Goal: Complete application form

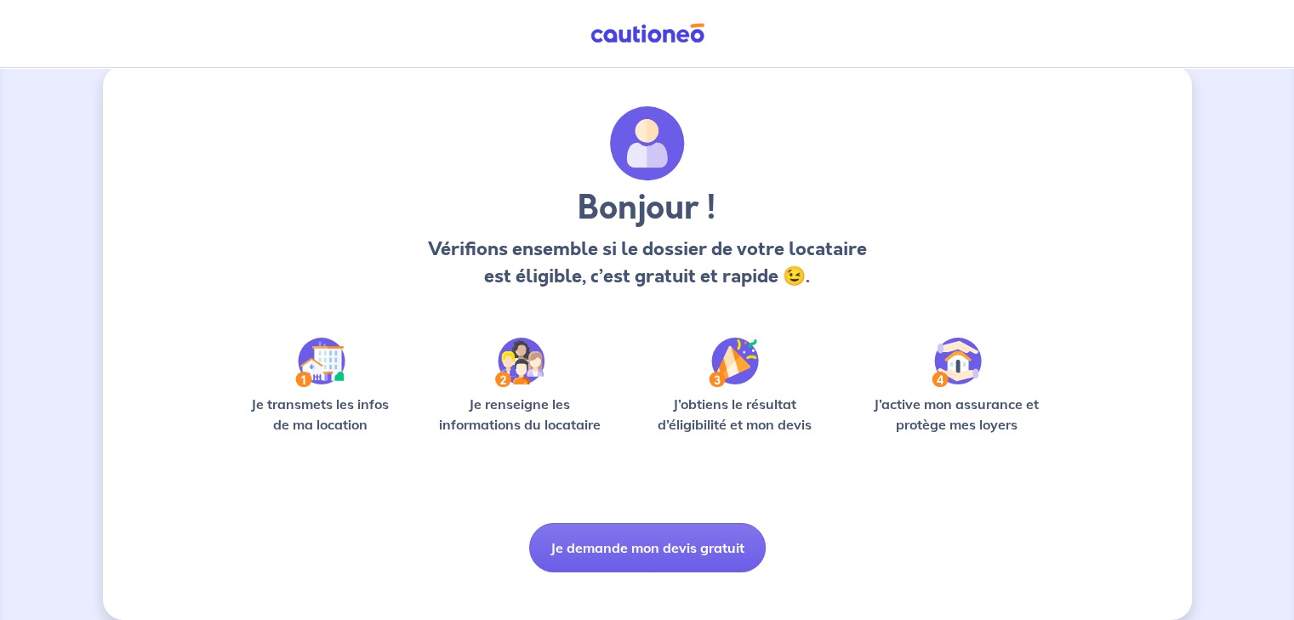
scroll to position [43, 0]
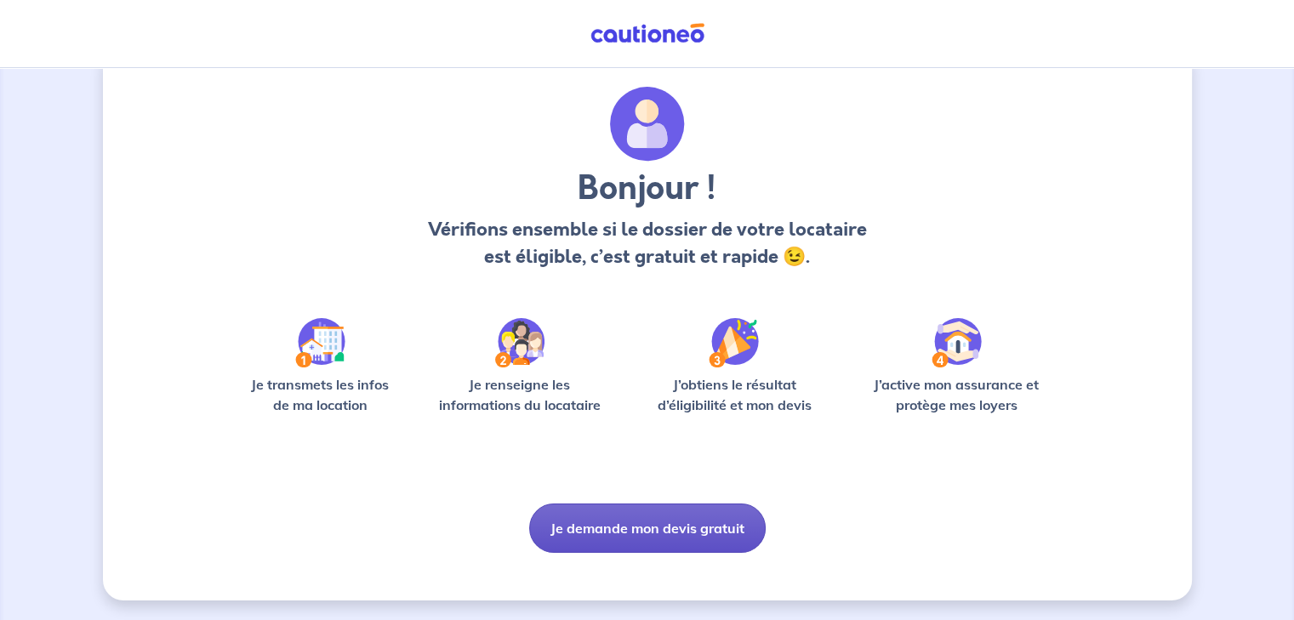
click at [652, 519] on button "Je demande mon devis gratuit" at bounding box center [647, 528] width 237 height 49
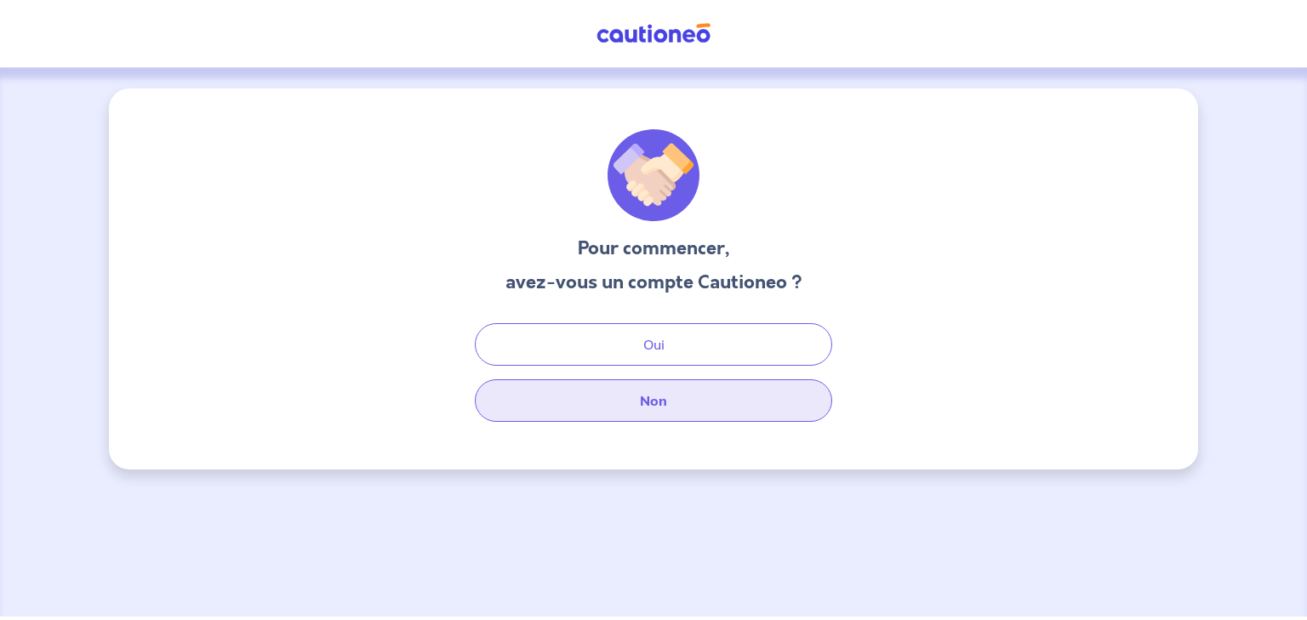
click at [655, 403] on button "Non" at bounding box center [653, 401] width 357 height 43
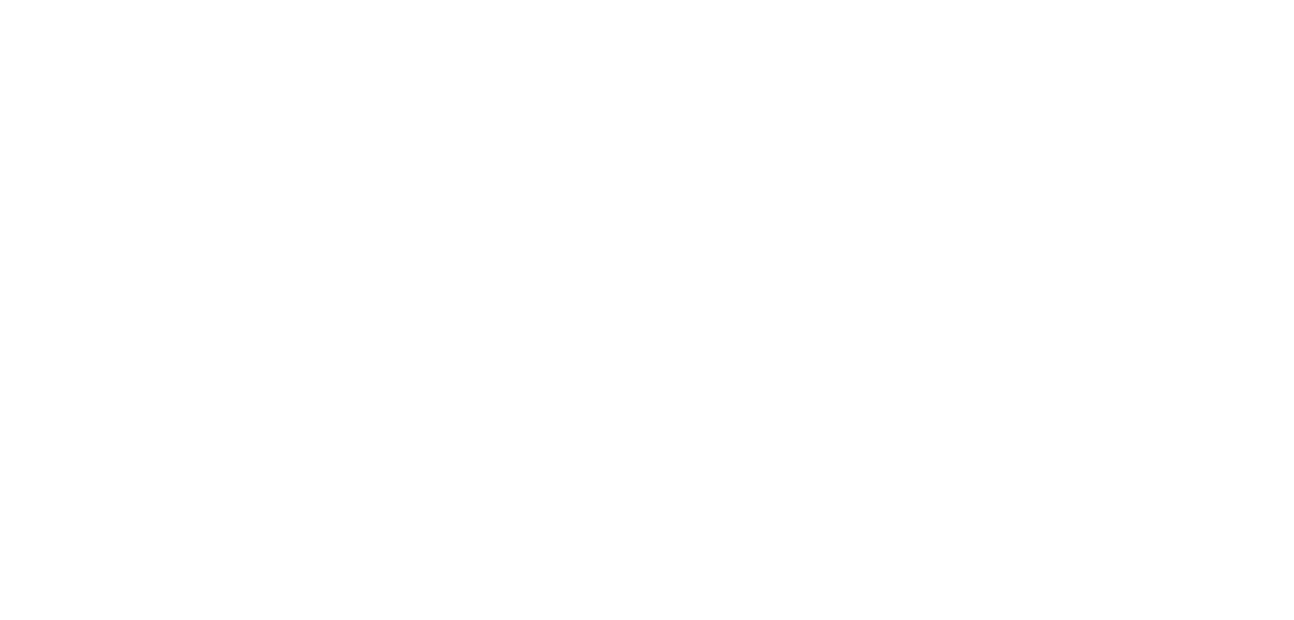
select select "FR"
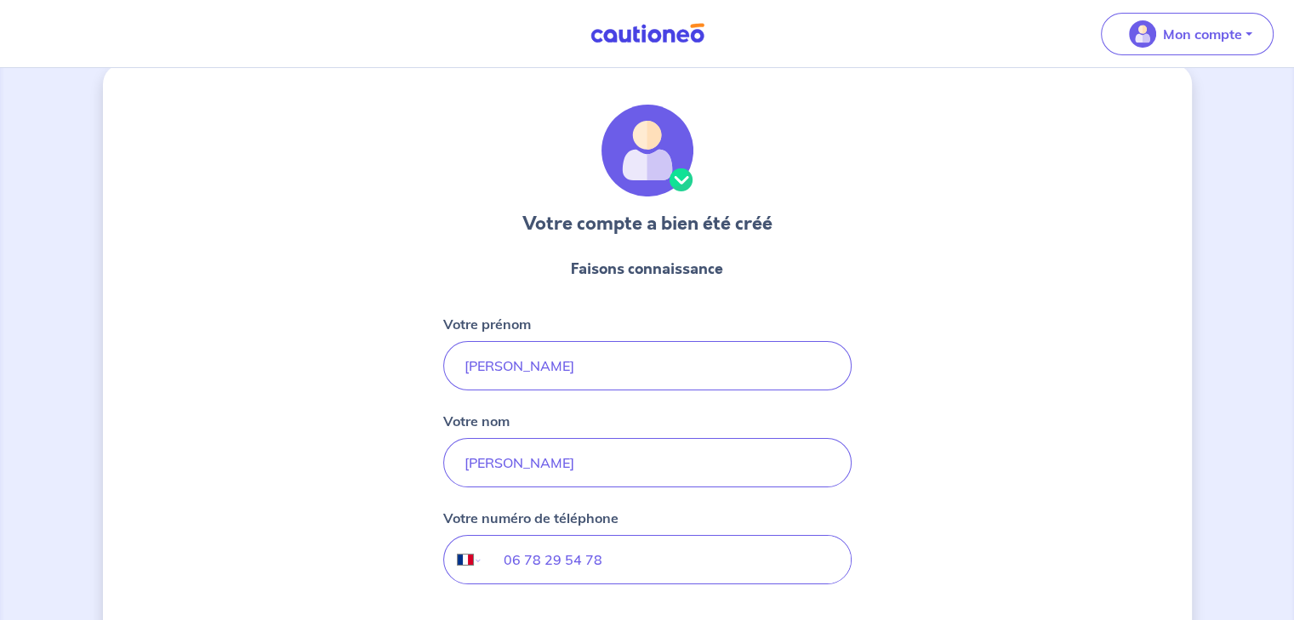
scroll to position [180, 0]
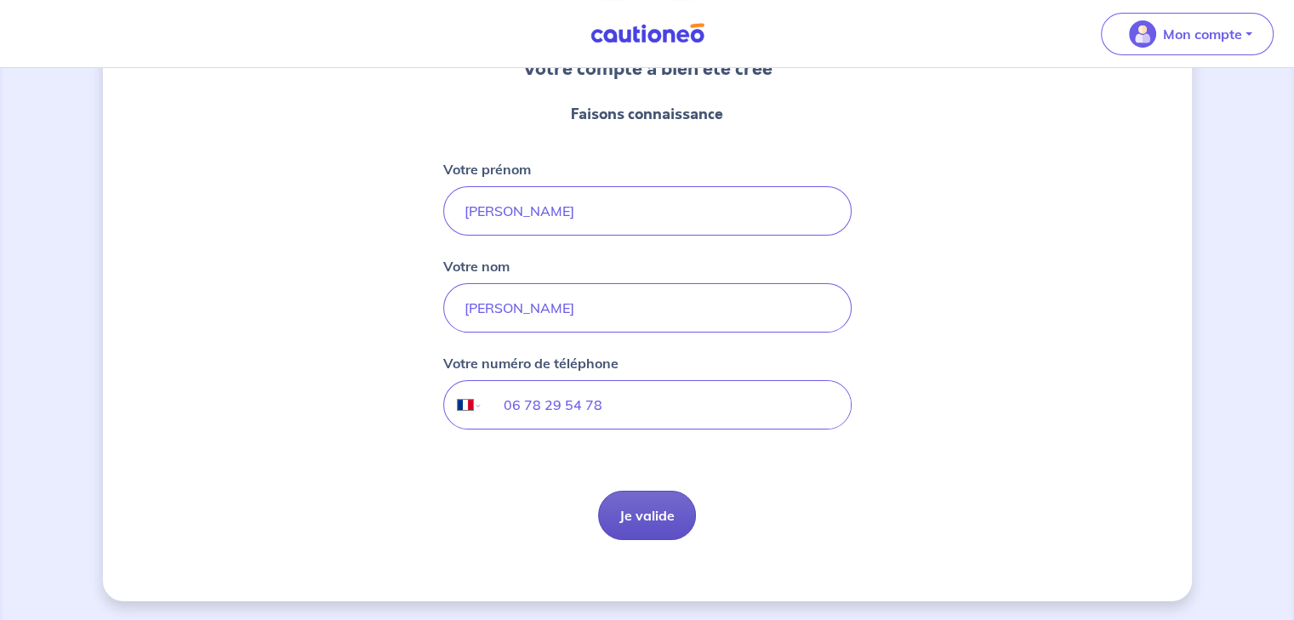
click at [659, 534] on button "Je valide" at bounding box center [647, 515] width 98 height 49
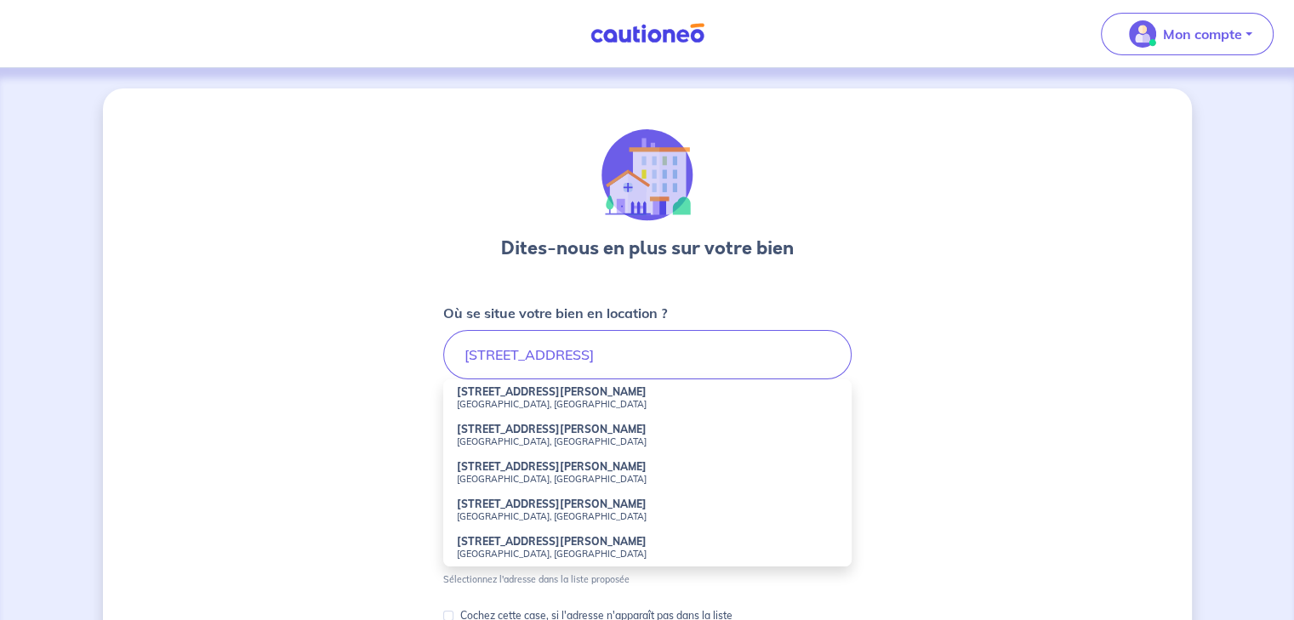
click at [569, 467] on strong "[STREET_ADDRESS][PERSON_NAME]" at bounding box center [552, 466] width 190 height 13
type input "[STREET_ADDRESS][PERSON_NAME]"
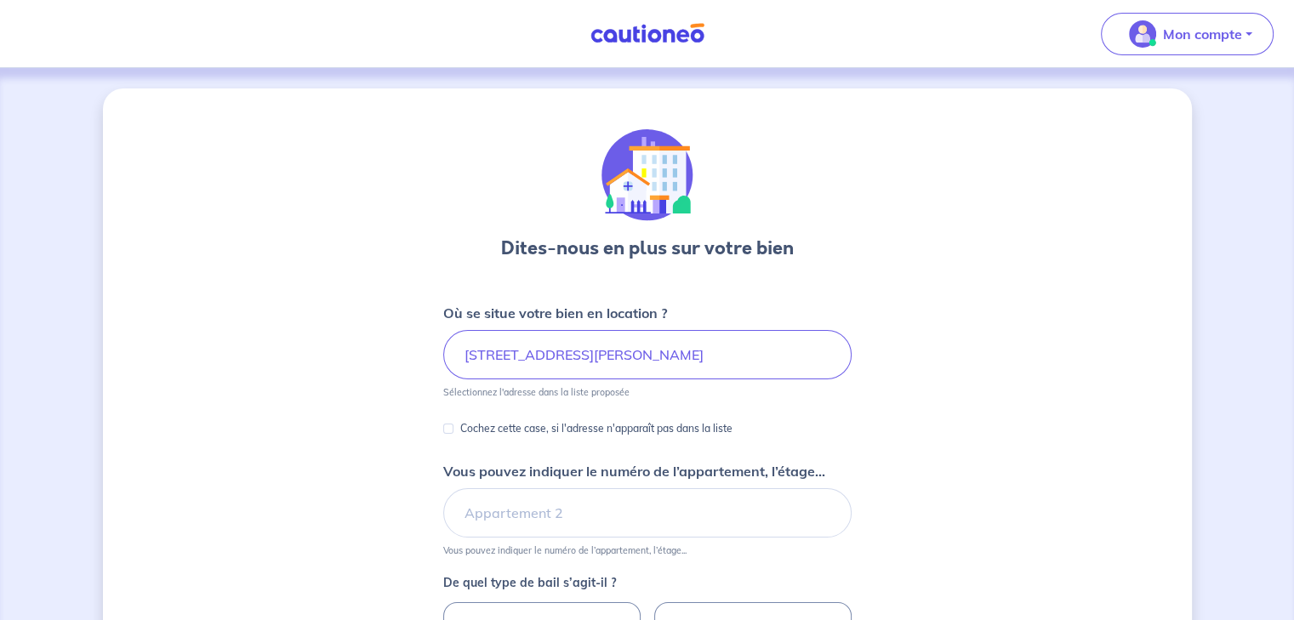
scroll to position [141, 0]
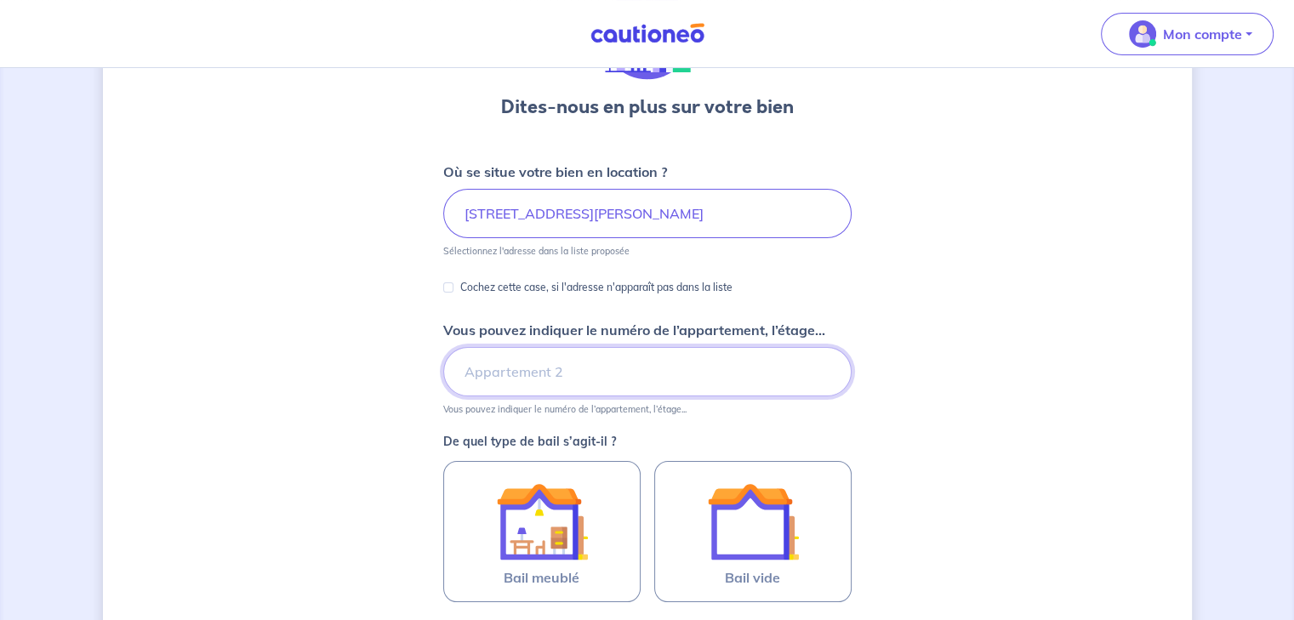
click at [562, 374] on input "Vous pouvez indiquer le numéro de l’appartement, l’étage..." at bounding box center [647, 371] width 409 height 49
type input "studio avec cellier"
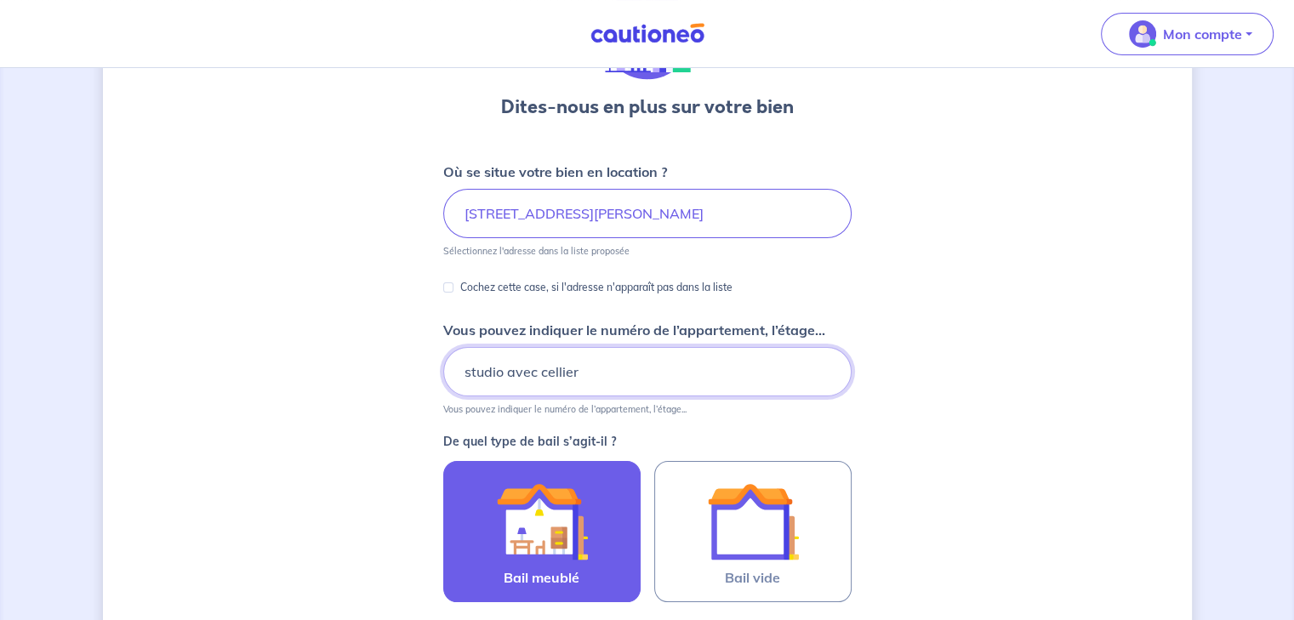
scroll to position [283, 0]
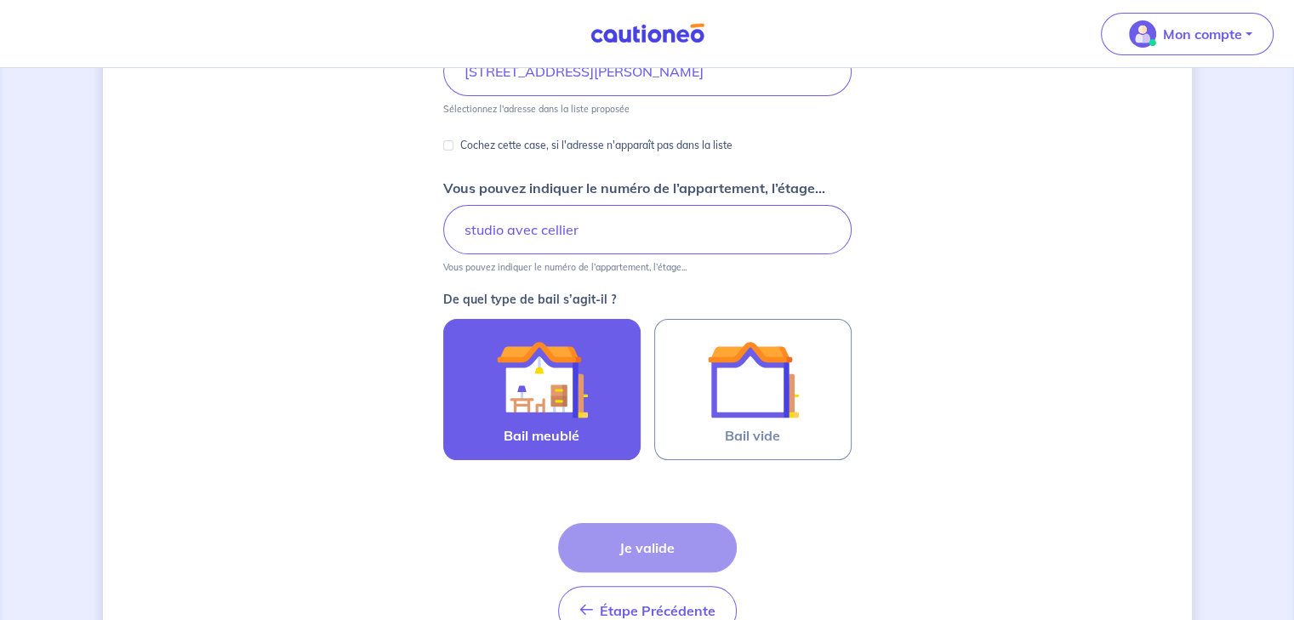
click at [572, 403] on img at bounding box center [542, 380] width 92 height 92
click at [0, 0] on input "Bail meublé" at bounding box center [0, 0] width 0 height 0
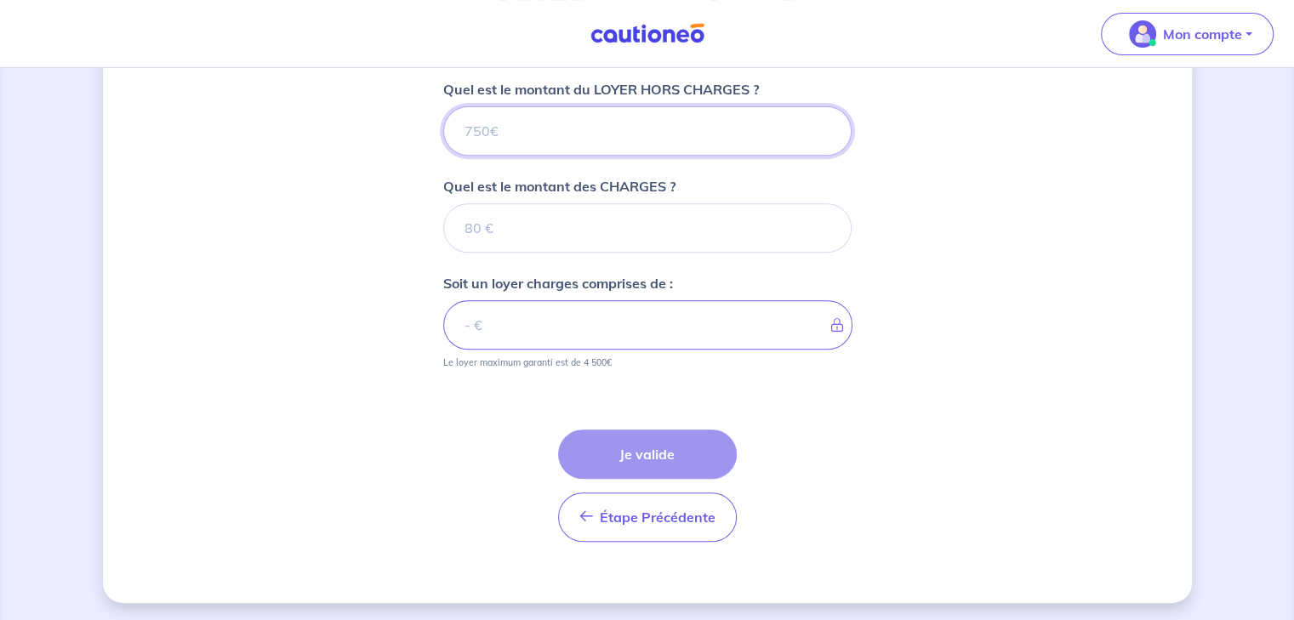
scroll to position [689, 0]
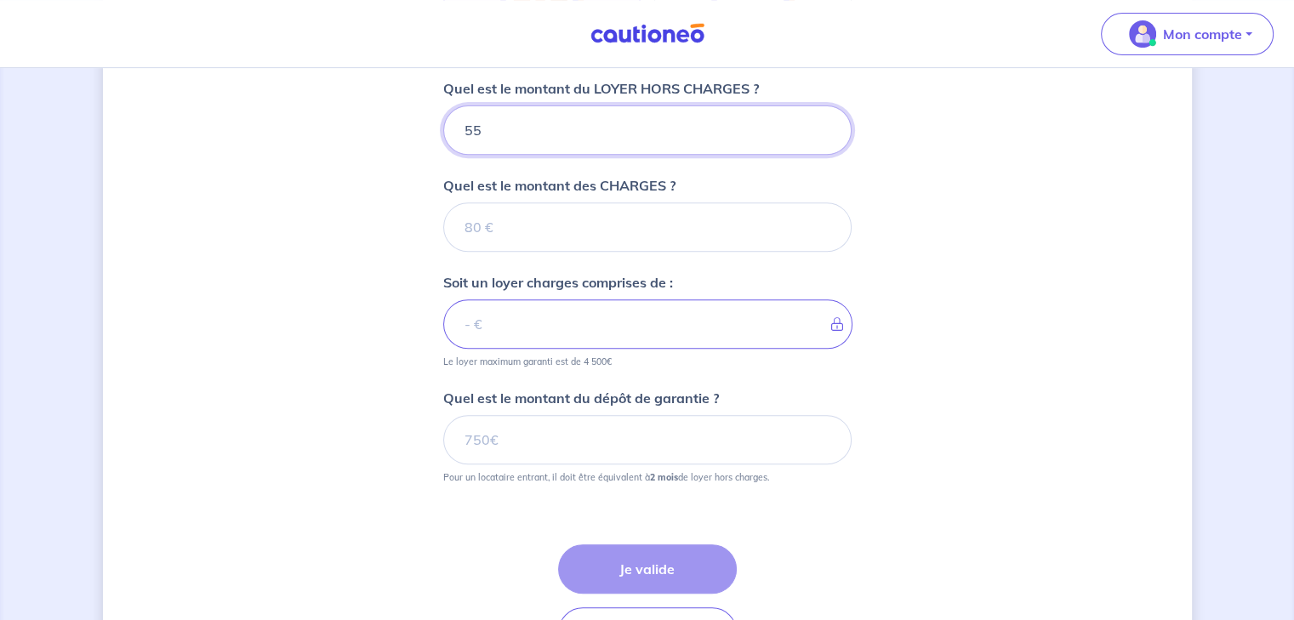
type input "550"
type input "80"
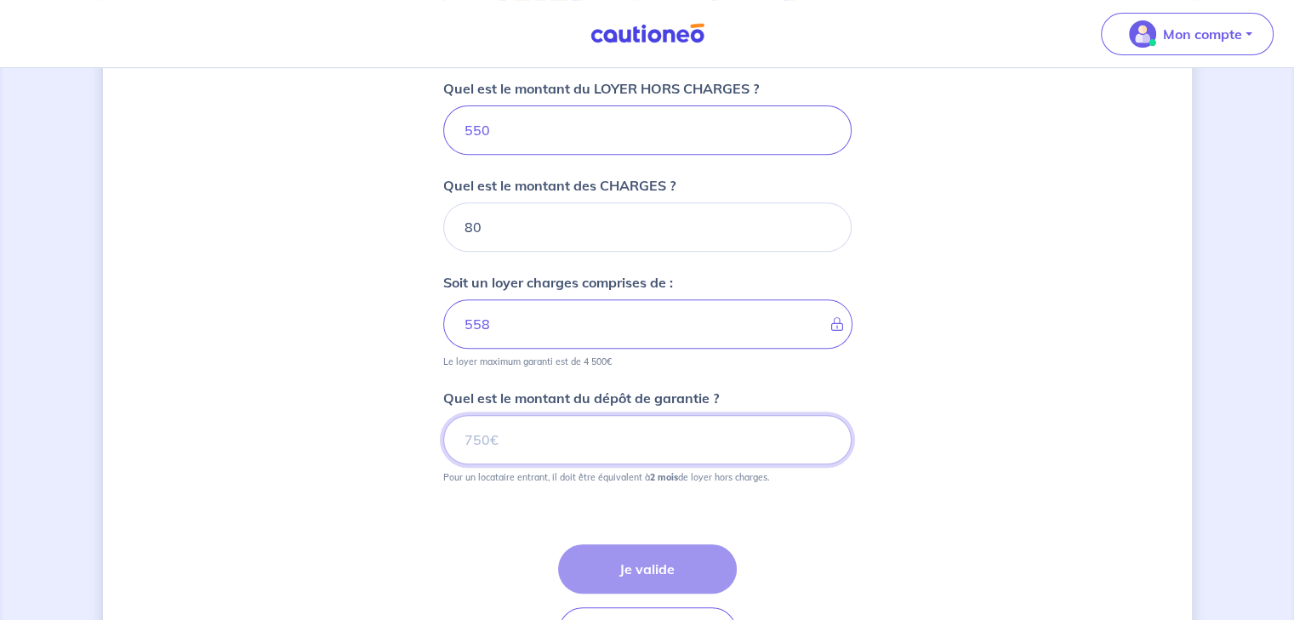
type input "630"
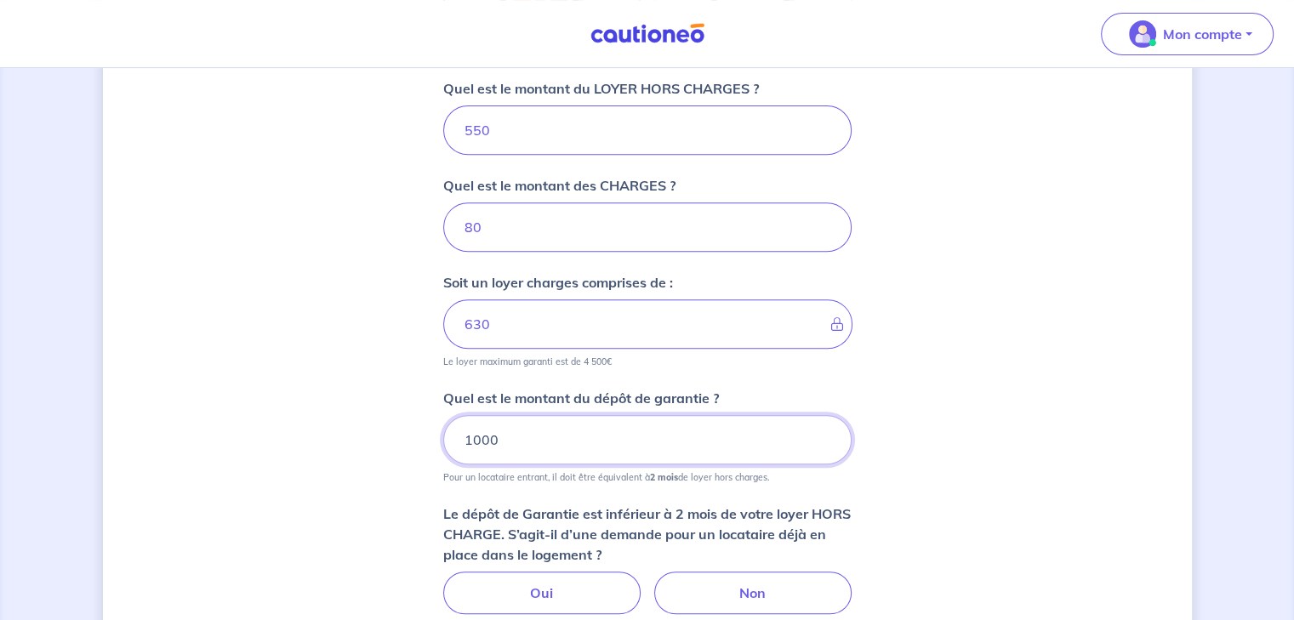
type input "1000"
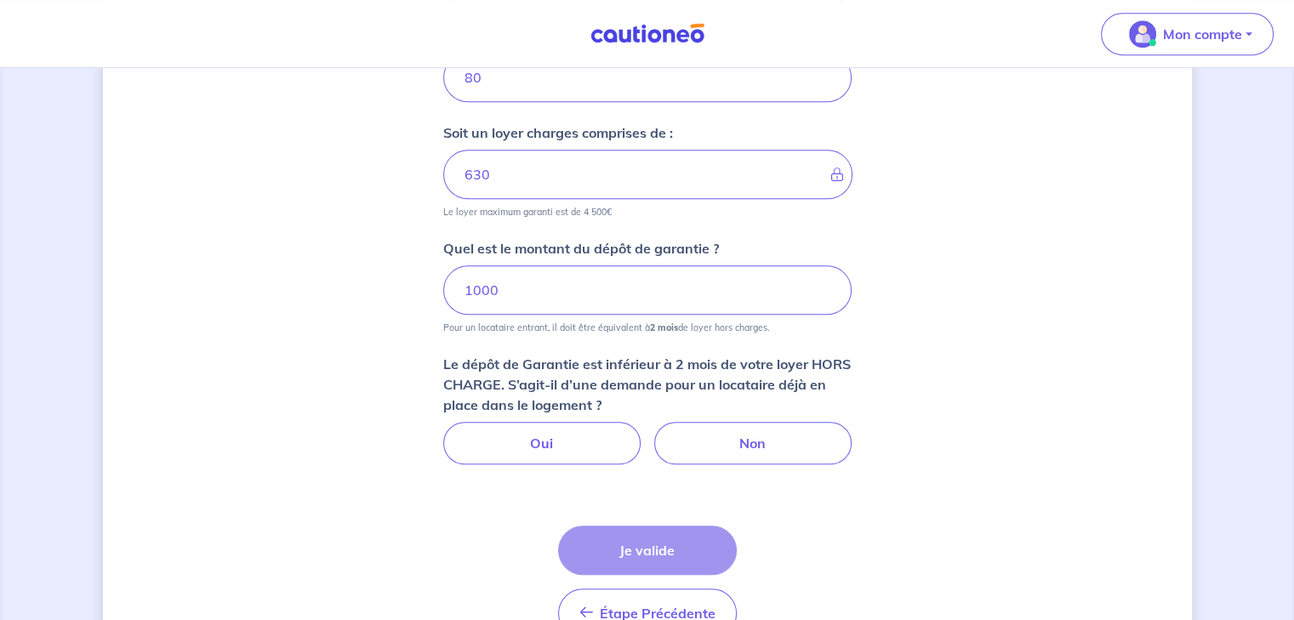
scroll to position [935, 0]
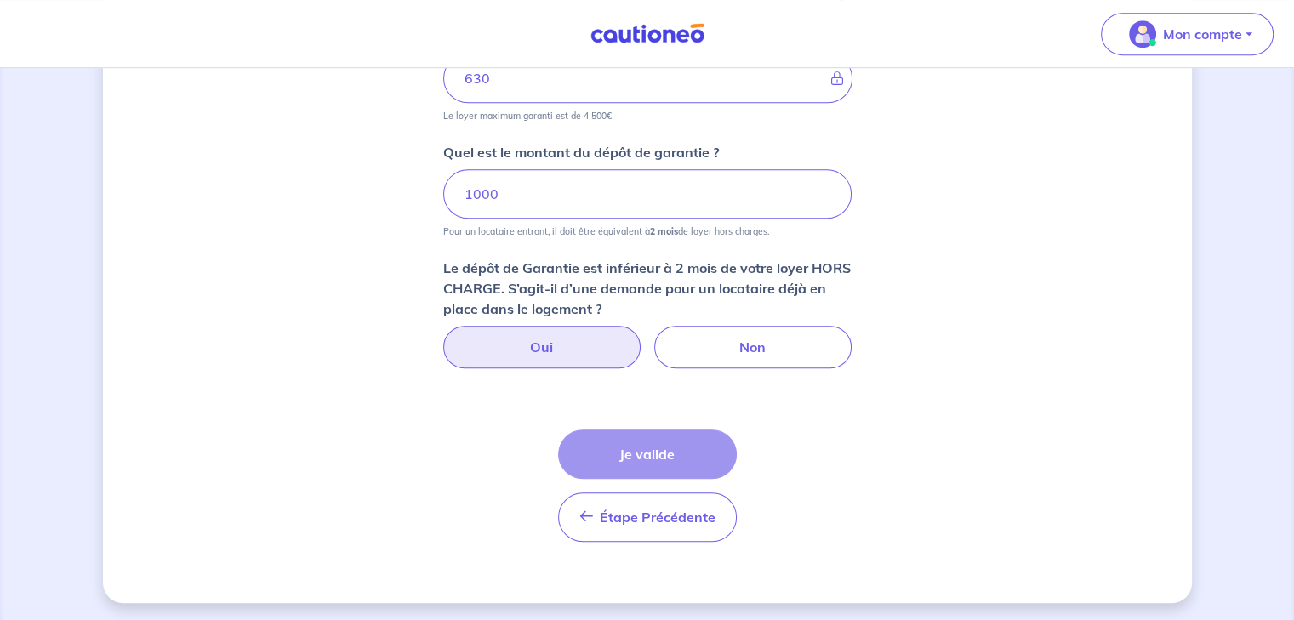
click at [570, 334] on label "Oui" at bounding box center [541, 347] width 197 height 43
click at [642, 334] on input "Oui" at bounding box center [647, 331] width 11 height 11
radio input "true"
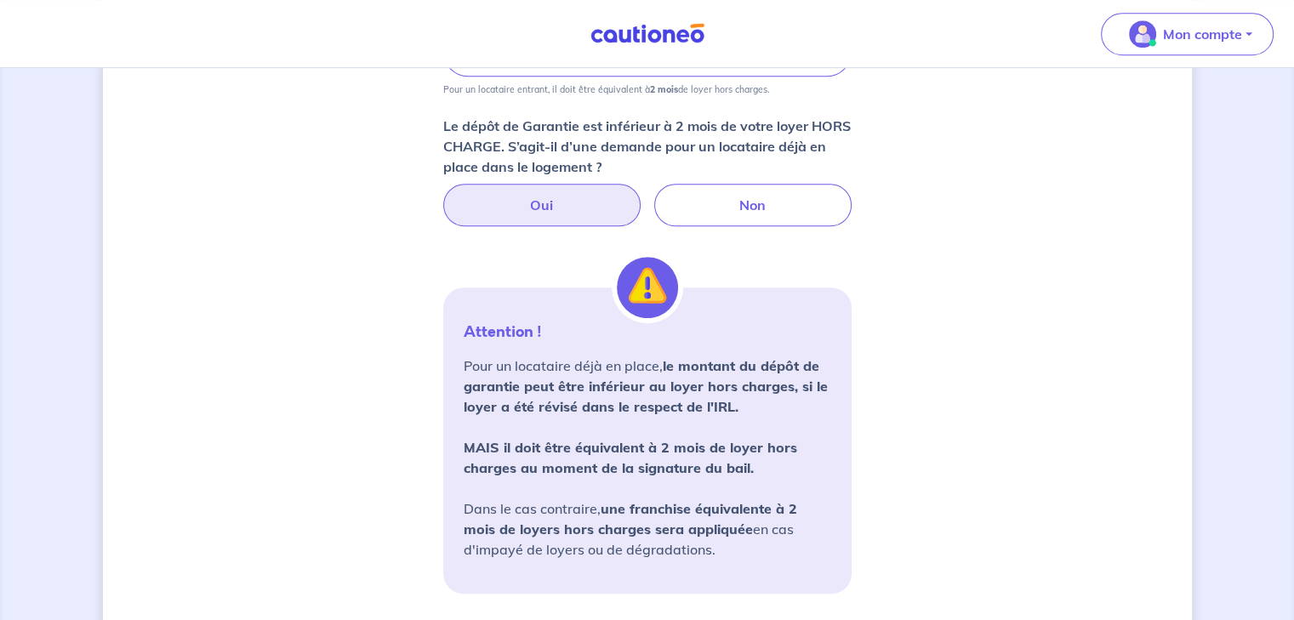
scroll to position [652, 0]
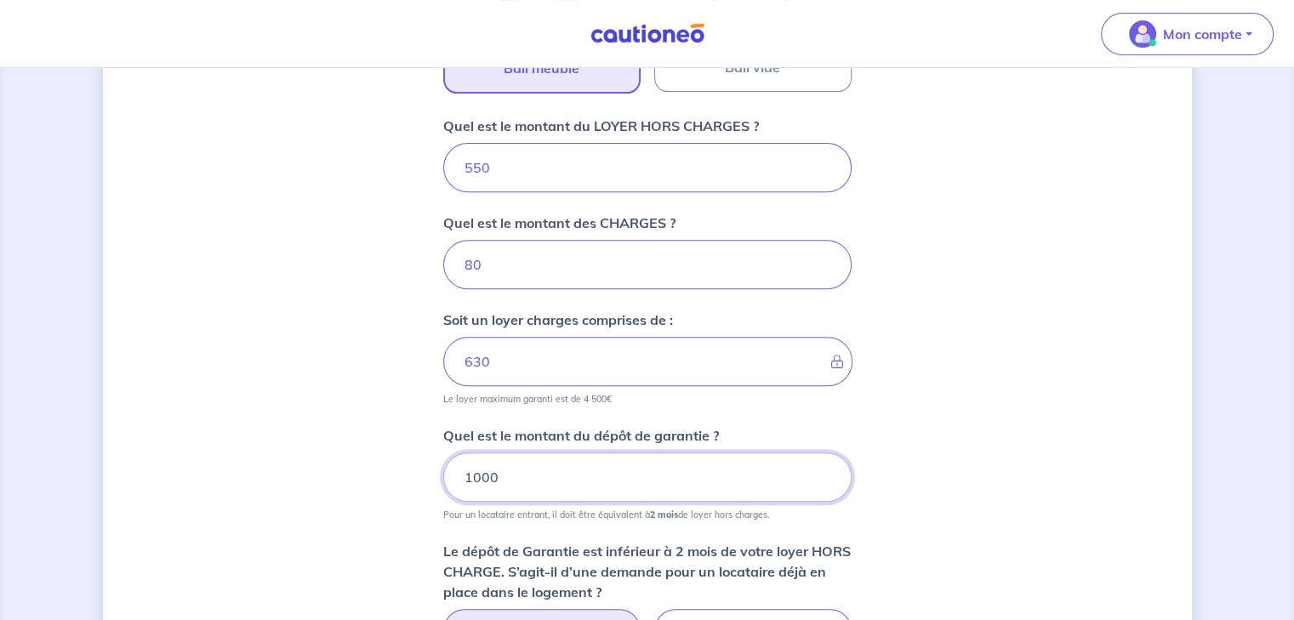
click at [479, 476] on input "1000" at bounding box center [647, 477] width 409 height 49
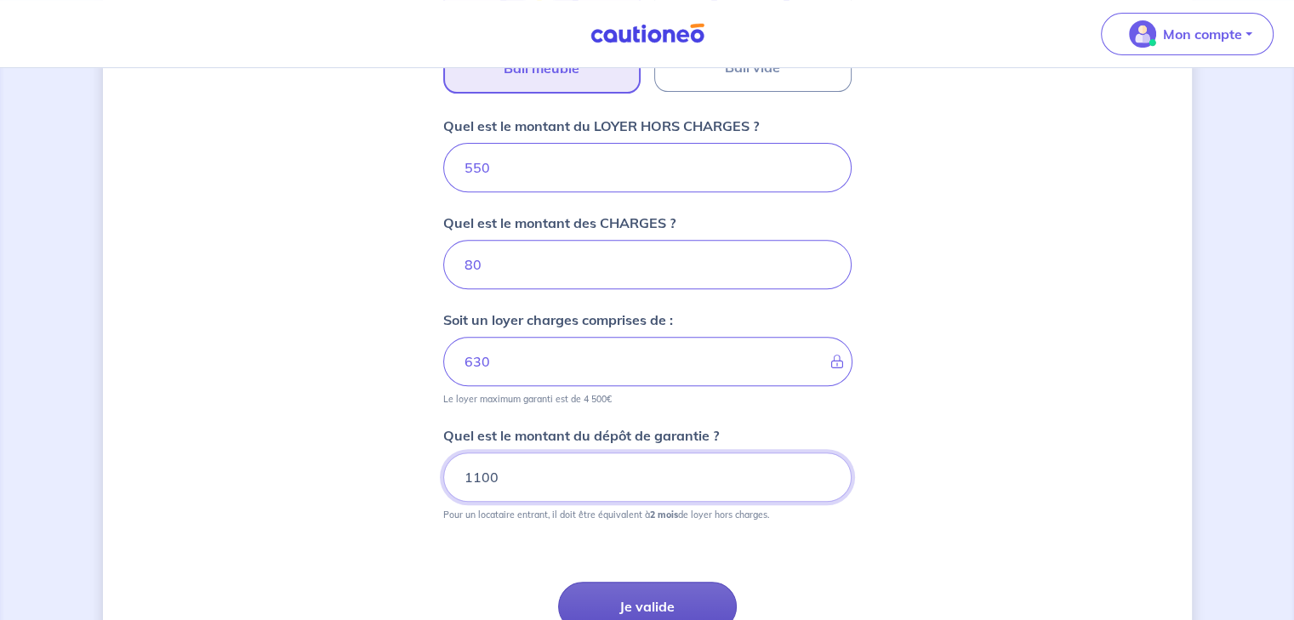
type input "1100"
click at [690, 586] on button "Je valide" at bounding box center [647, 606] width 179 height 49
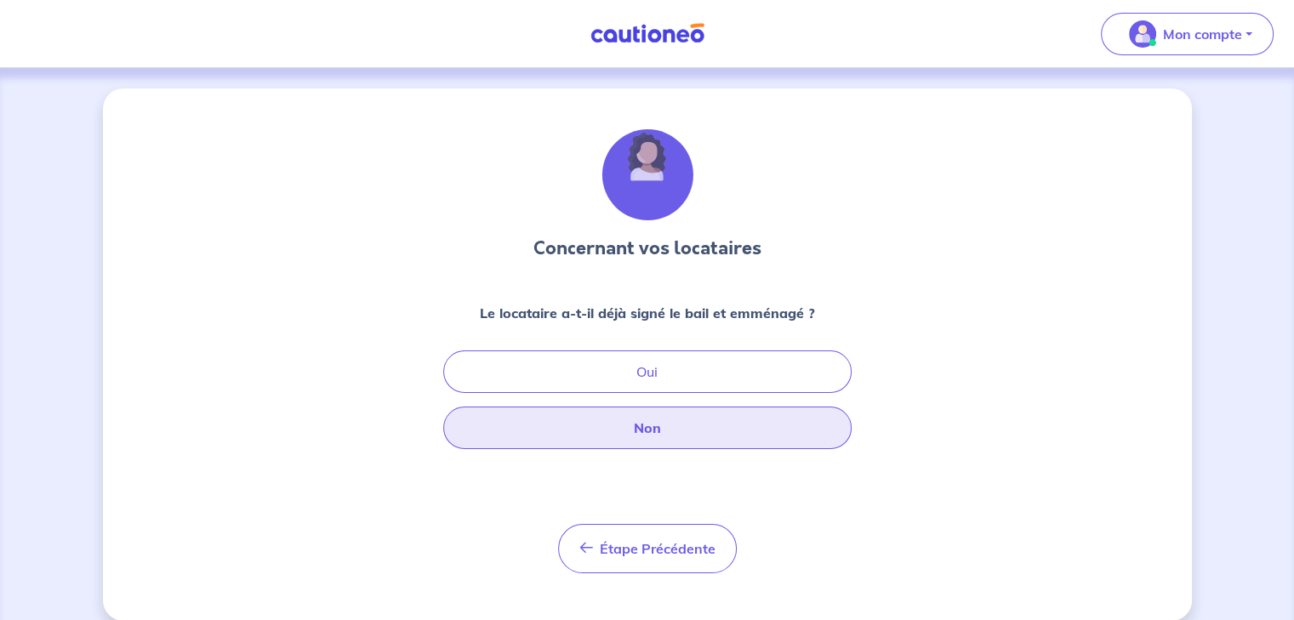
click at [684, 434] on button "Non" at bounding box center [647, 428] width 409 height 43
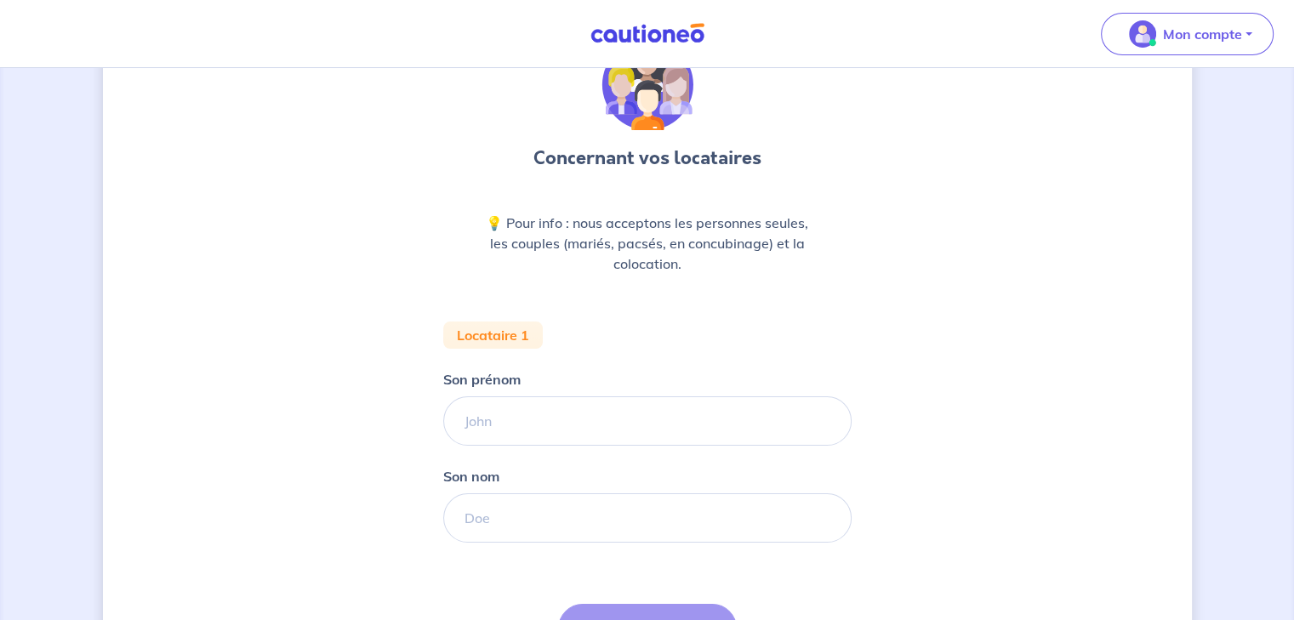
scroll to position [141, 0]
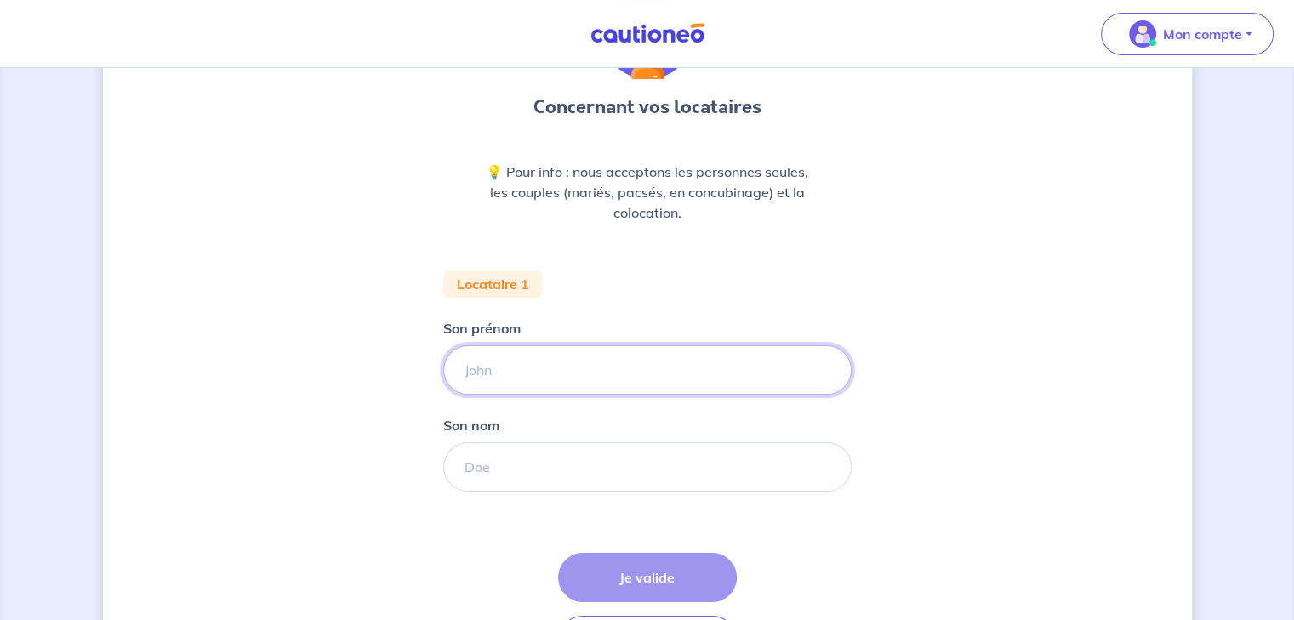
click at [557, 369] on input "Son prénom" at bounding box center [647, 370] width 409 height 49
type input "PICHOT"
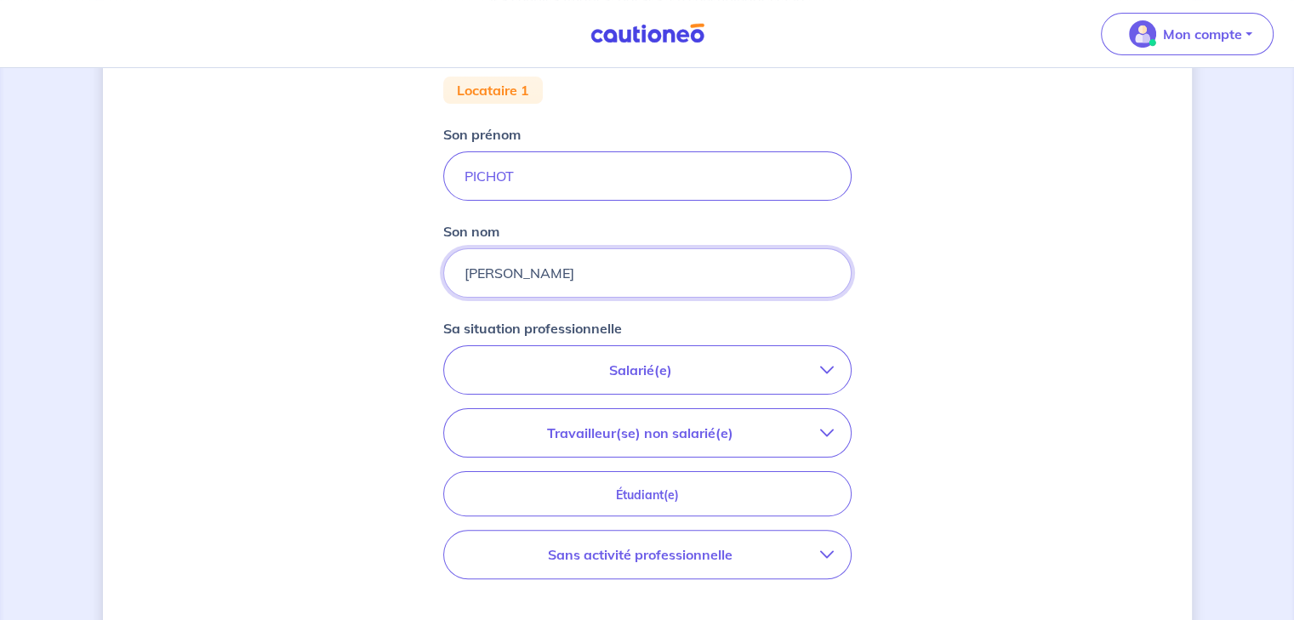
scroll to position [426, 0]
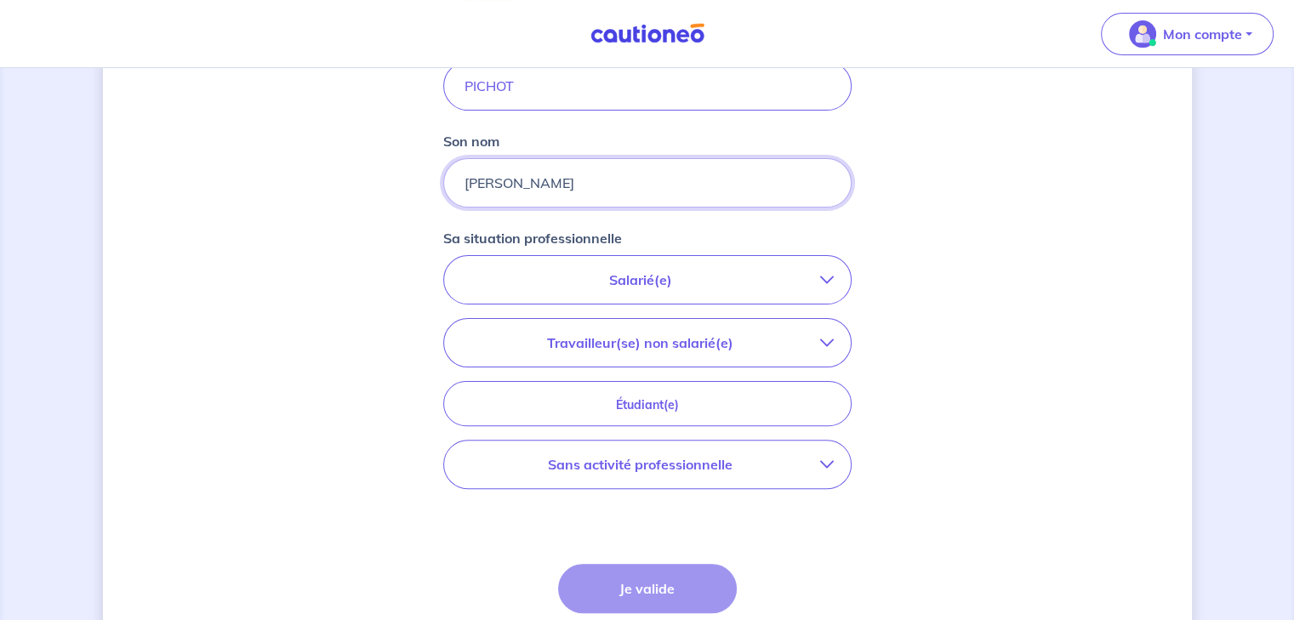
type input "[PERSON_NAME]"
click at [674, 278] on p "Salarié(e)" at bounding box center [640, 280] width 359 height 20
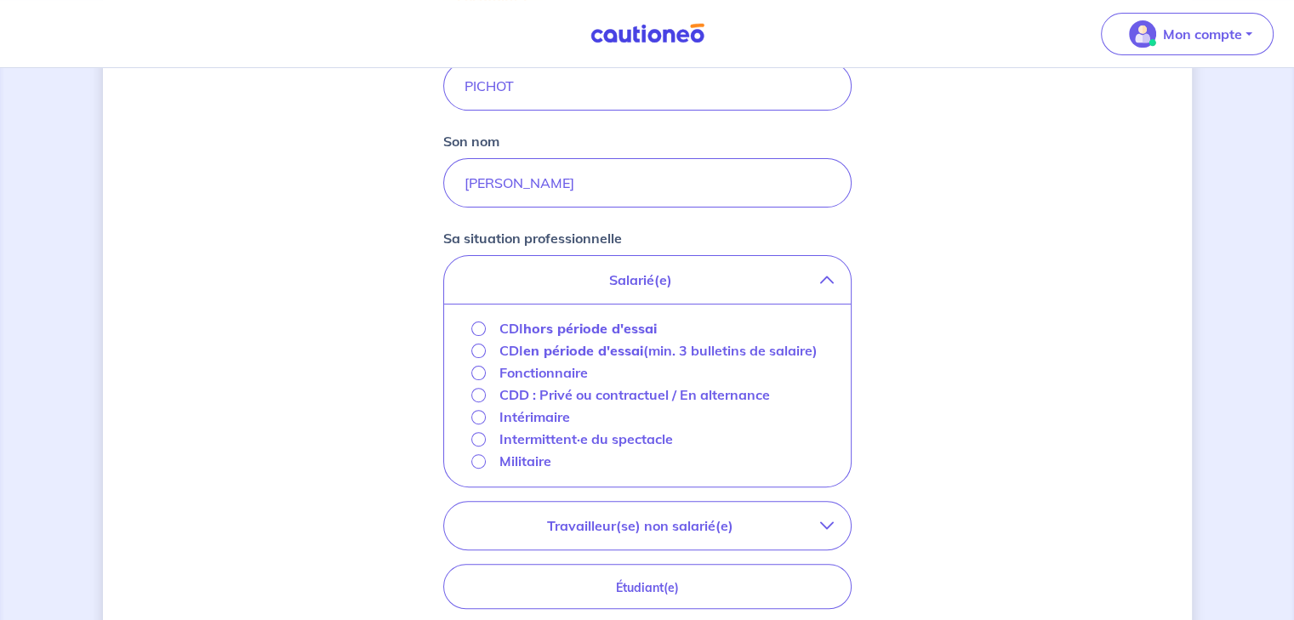
click at [616, 327] on strong "hors période d'essai" at bounding box center [590, 328] width 134 height 17
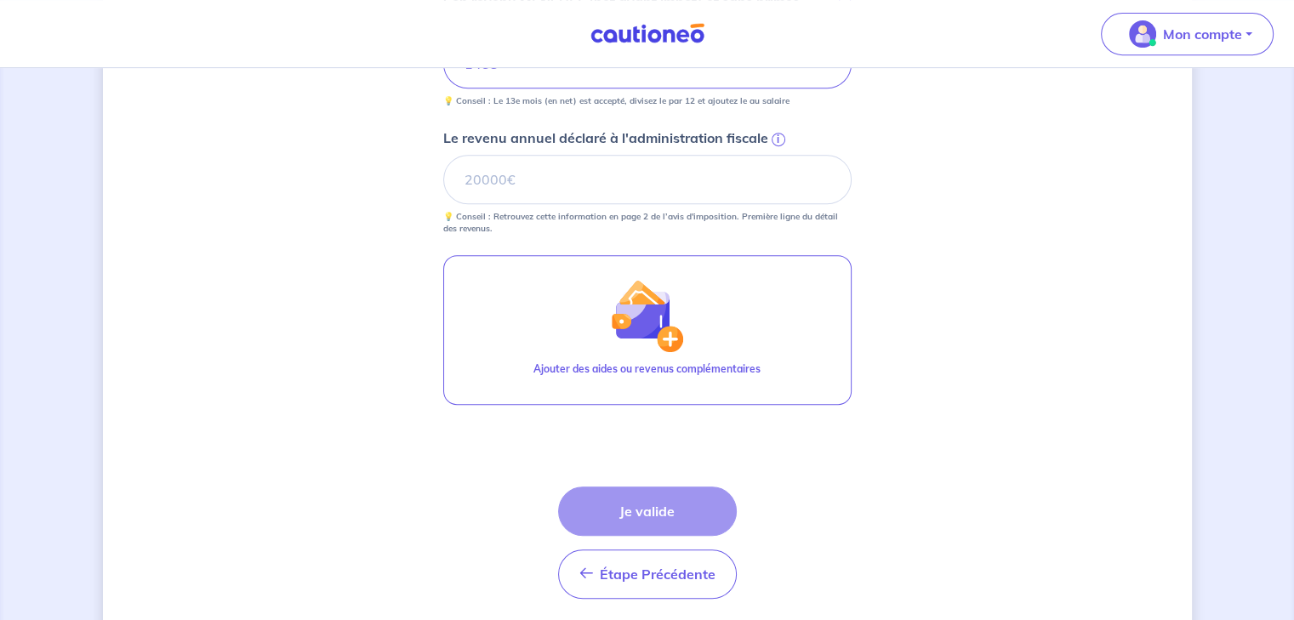
scroll to position [815, 0]
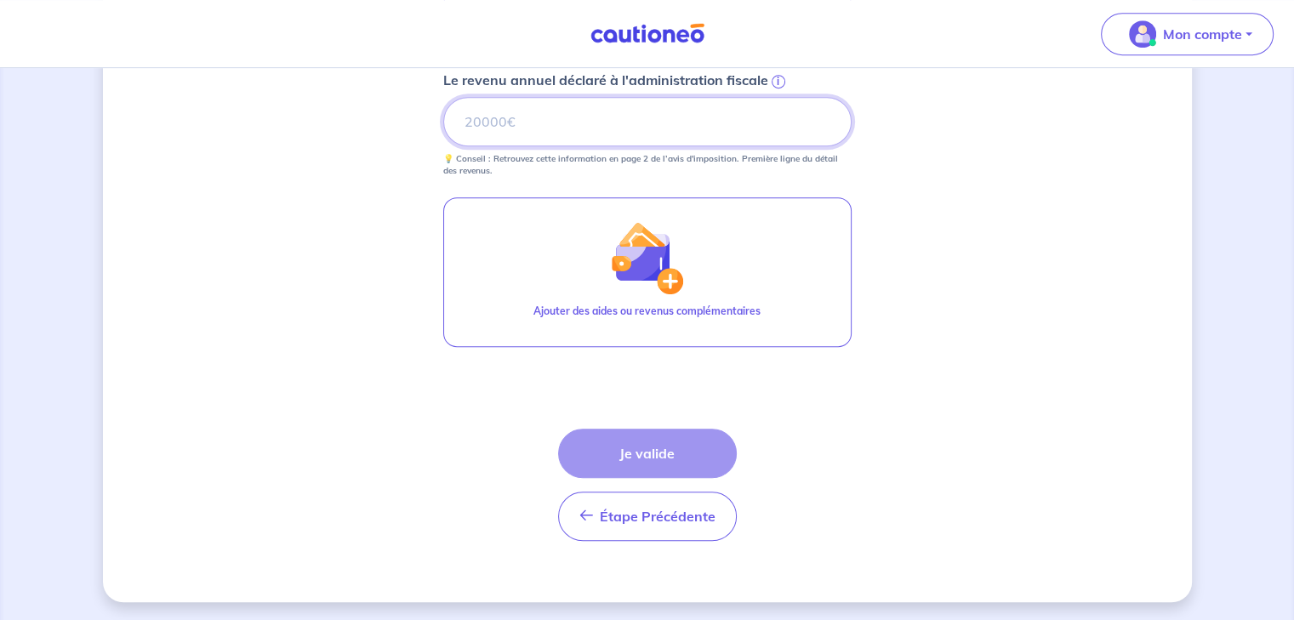
click at [557, 125] on input "Le revenu annuel déclaré à l'administration fiscale i" at bounding box center [647, 121] width 409 height 49
click at [782, 78] on span "i" at bounding box center [779, 82] width 14 height 14
click at [782, 97] on input "Le revenu annuel déclaré à l'administration fiscale i" at bounding box center [647, 121] width 409 height 49
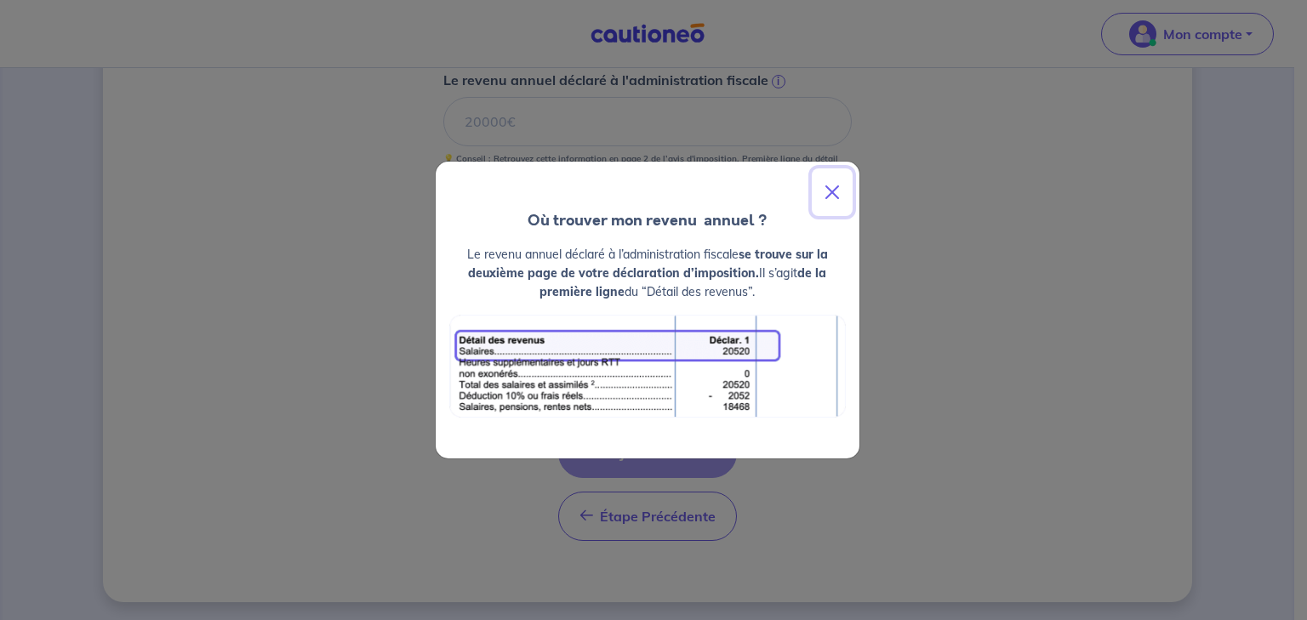
click at [837, 188] on button "Close" at bounding box center [832, 193] width 41 height 48
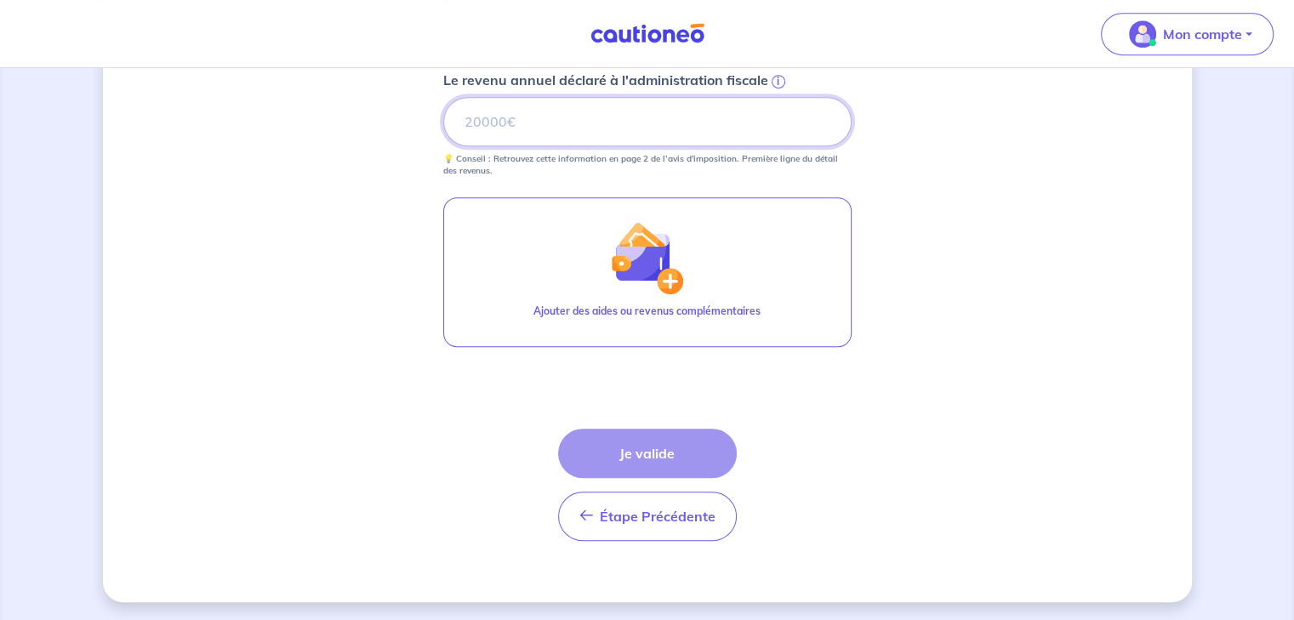
click at [539, 113] on input "Le revenu annuel déclaré à l'administration fiscale i" at bounding box center [647, 121] width 409 height 49
type input "17400"
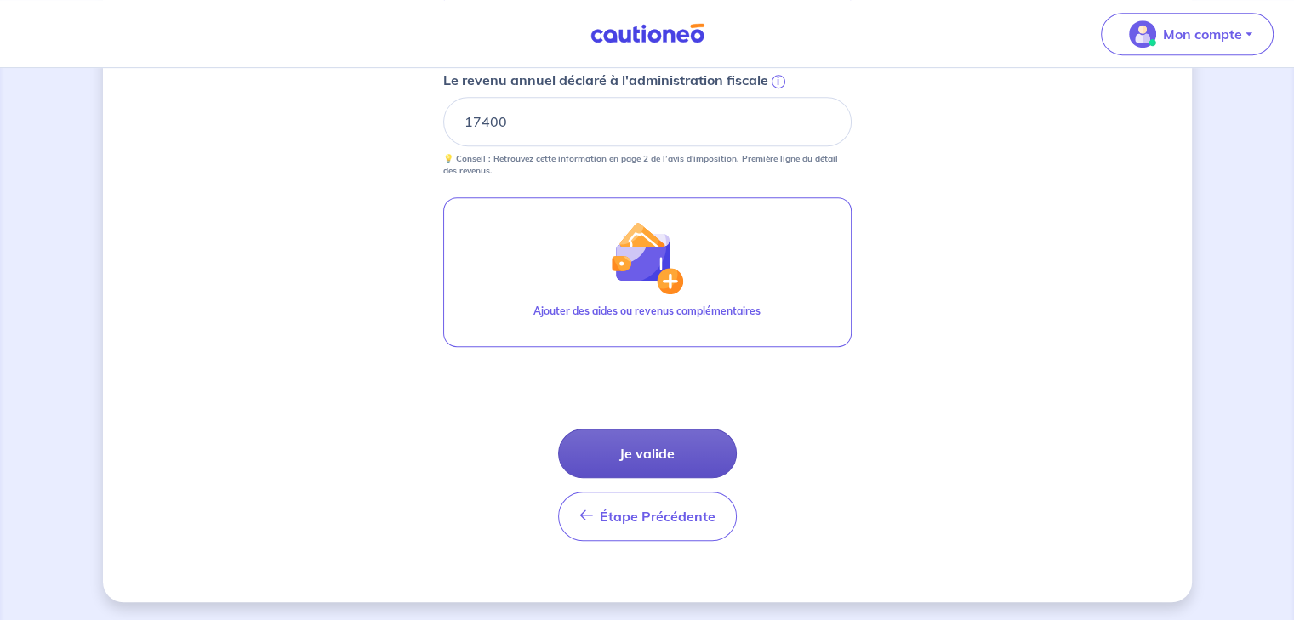
click at [652, 451] on button "Je valide" at bounding box center [647, 453] width 179 height 49
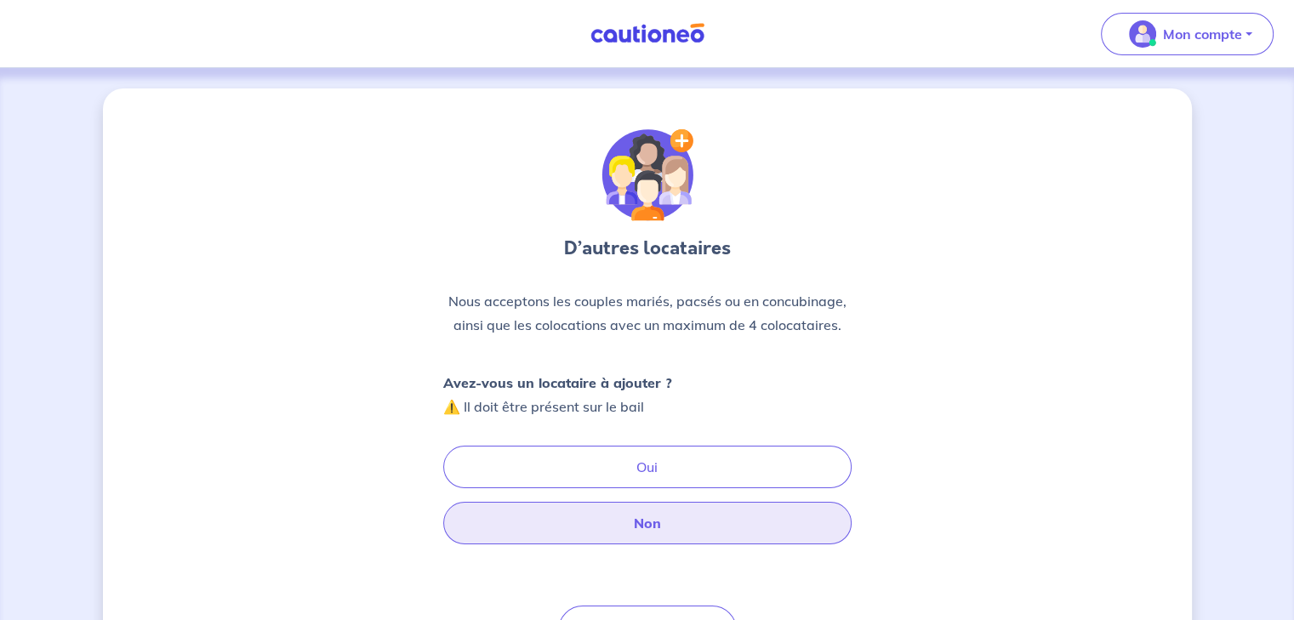
click at [666, 513] on button "Non" at bounding box center [647, 523] width 409 height 43
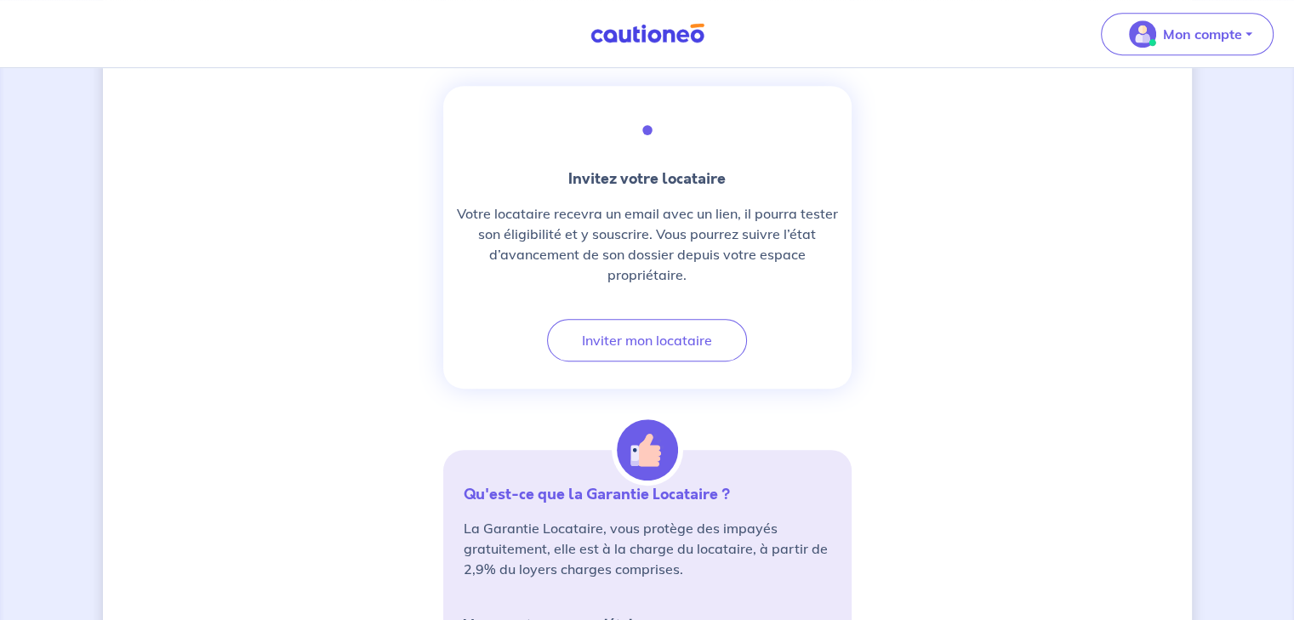
scroll to position [1134, 0]
